Goal: Information Seeking & Learning: Learn about a topic

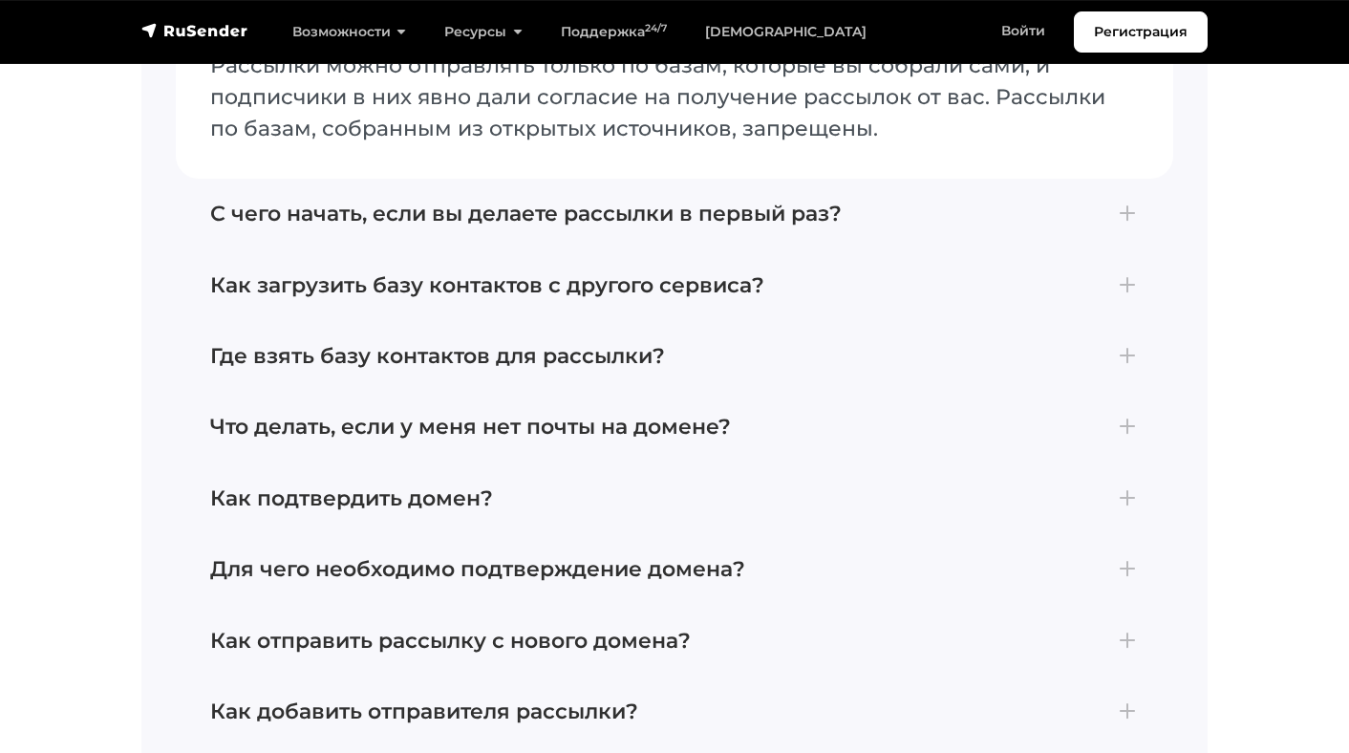
scroll to position [8138, 0]
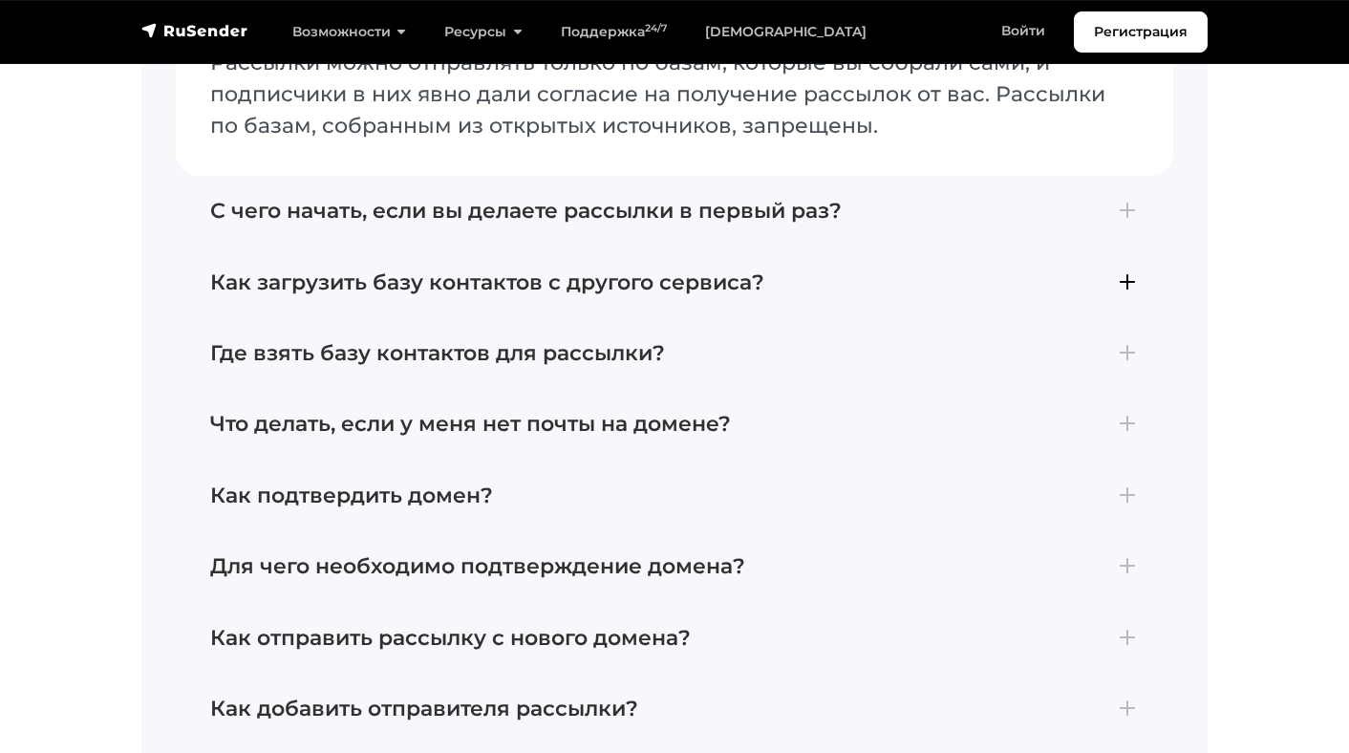
click at [355, 295] on h4 "Как загрузить базу контактов с другого сервиса?" at bounding box center [674, 282] width 928 height 25
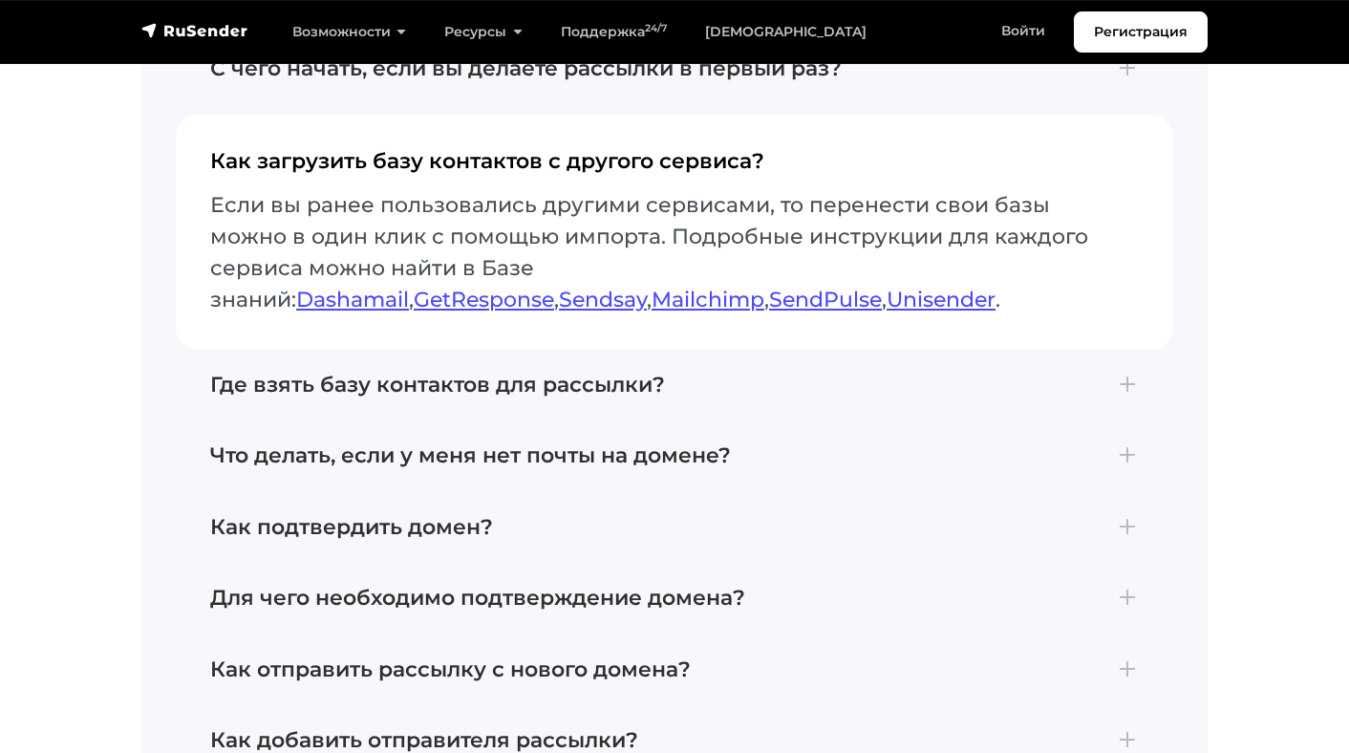
click at [176, 115] on button "Как загрузить базу контактов с другого сервиса? Если вы ранее пользовались друг…" at bounding box center [674, 232] width 997 height 235
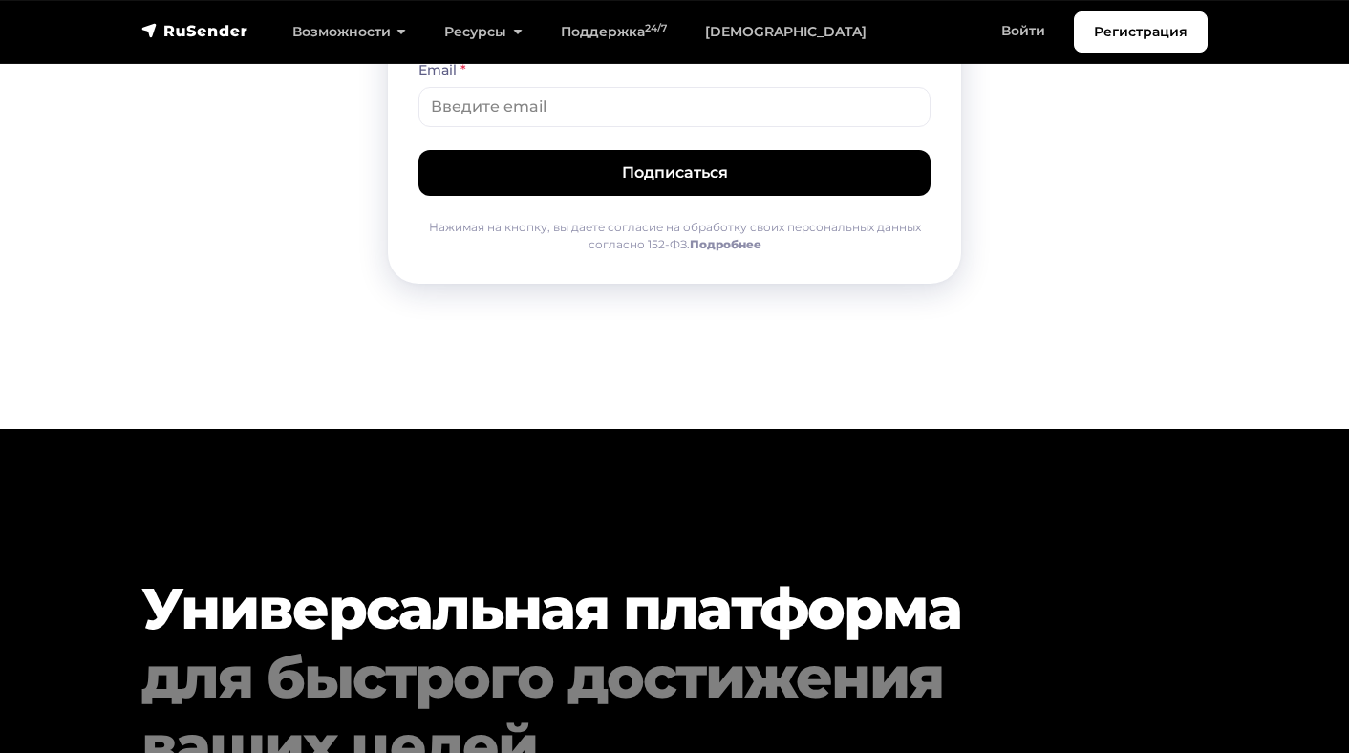
scroll to position [9444, 0]
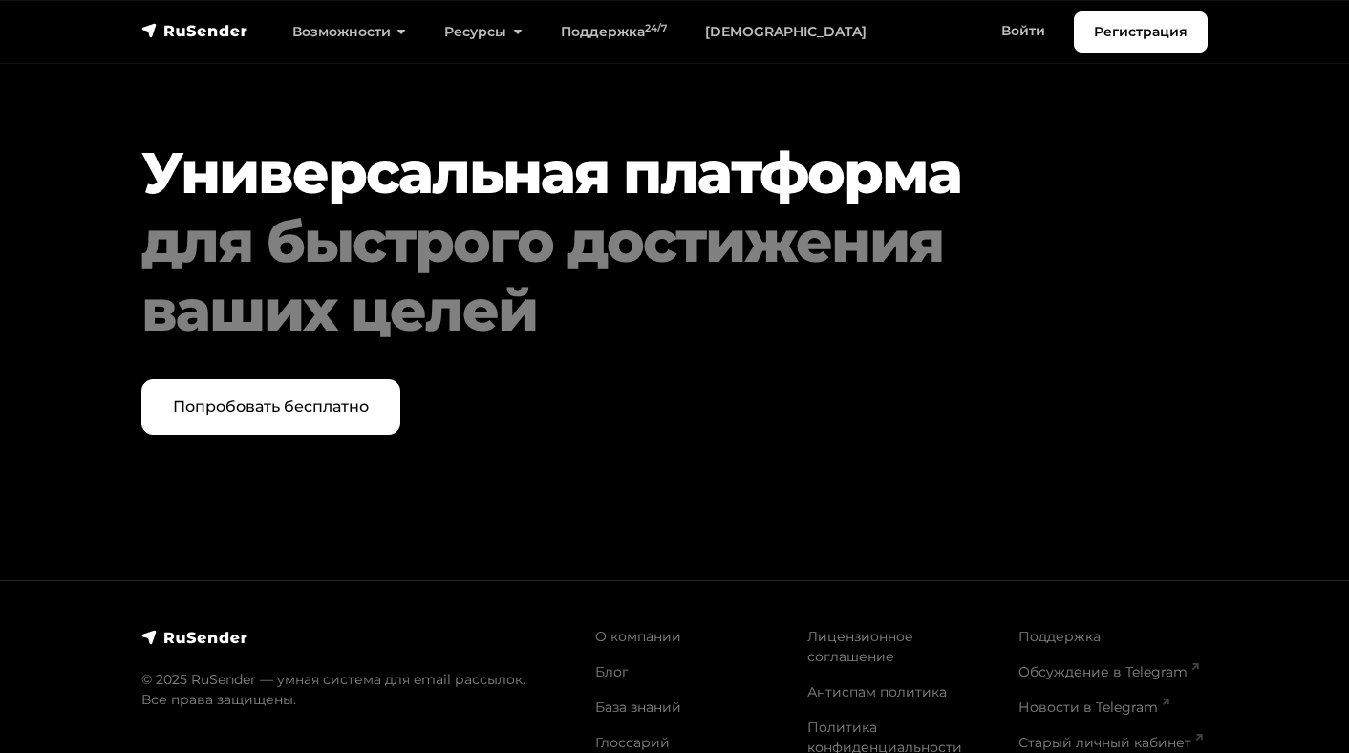
scroll to position [9898, 0]
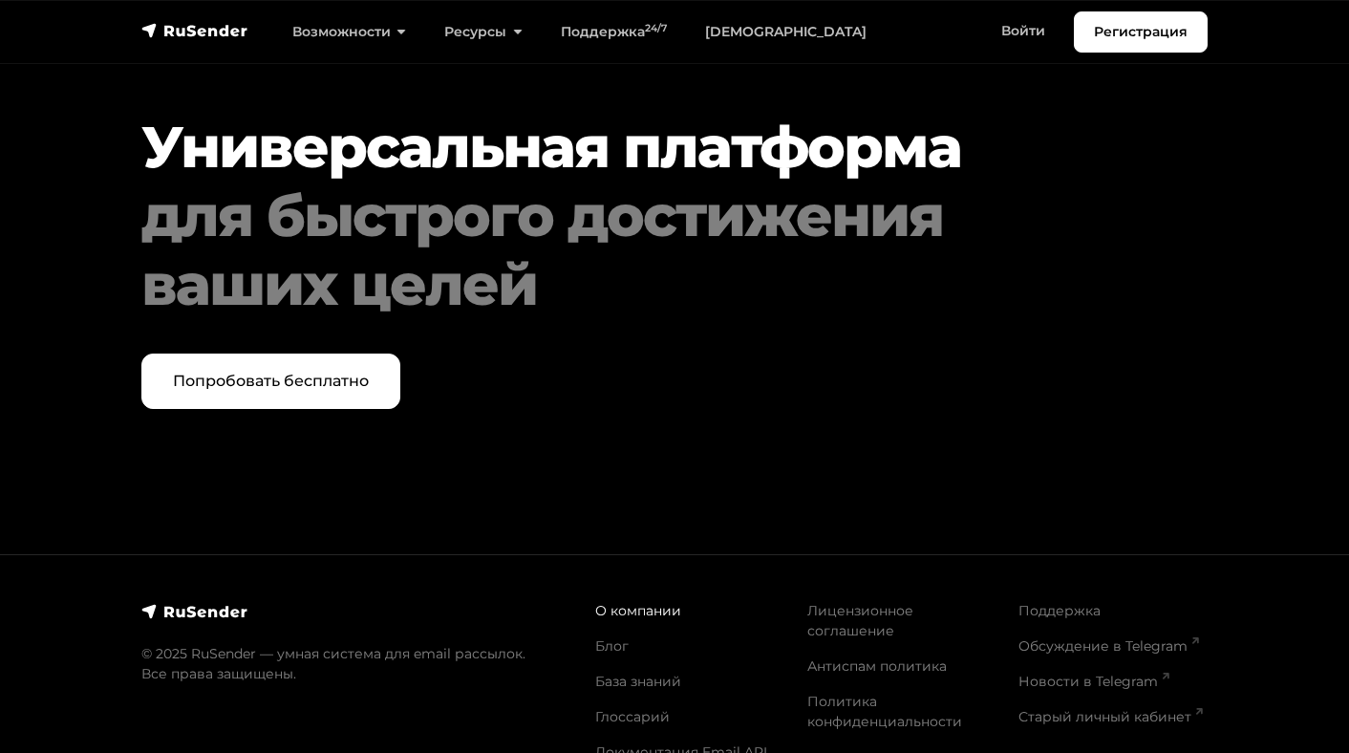
click at [643, 602] on link "О компании" at bounding box center [638, 610] width 86 height 17
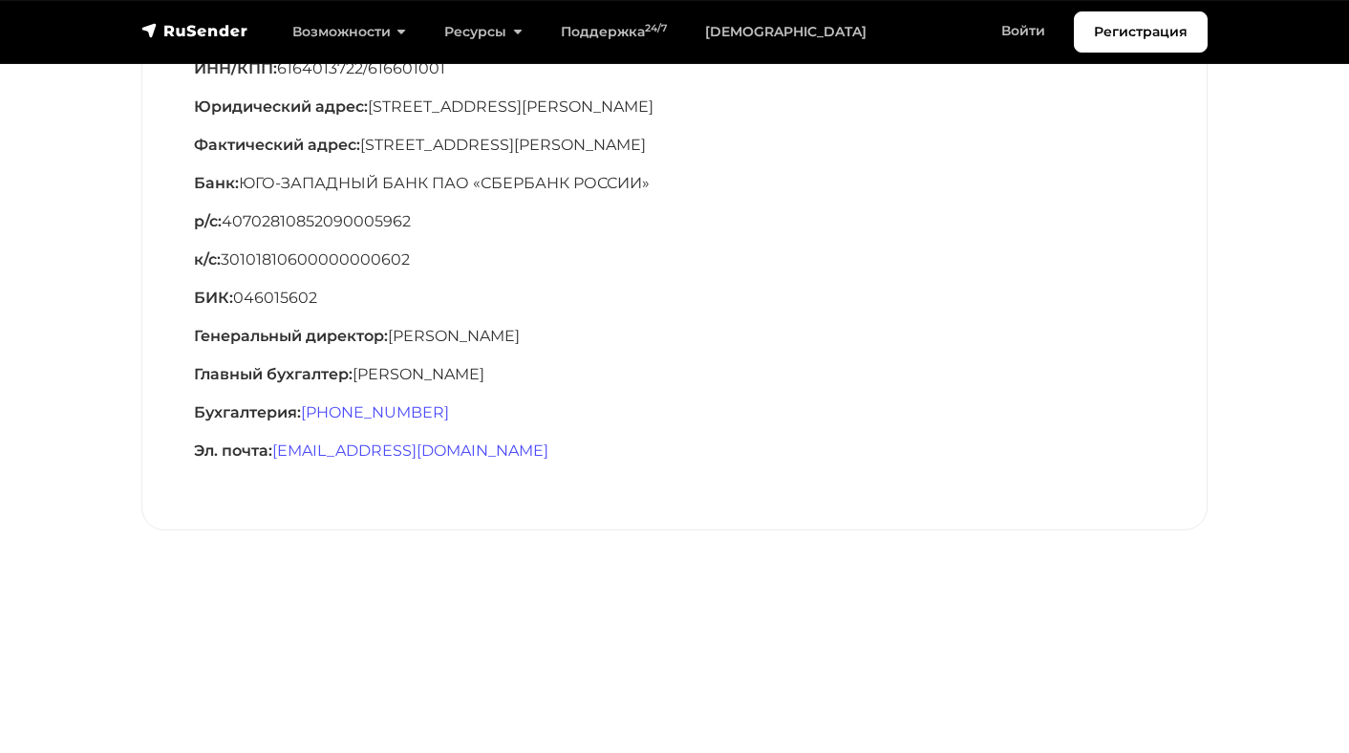
scroll to position [485, 0]
